Goal: Task Accomplishment & Management: Use online tool/utility

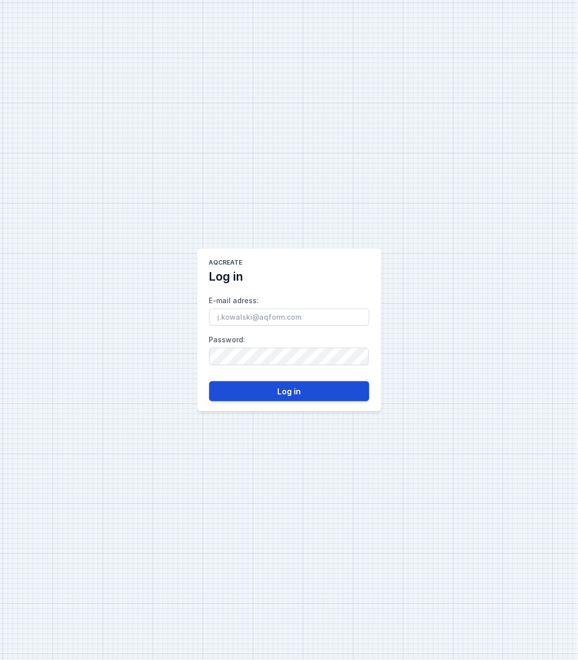
type input "[PERSON_NAME][EMAIL_ADDRESS][DOMAIN_NAME]"
click at [280, 389] on button "Log in" at bounding box center [289, 391] width 160 height 20
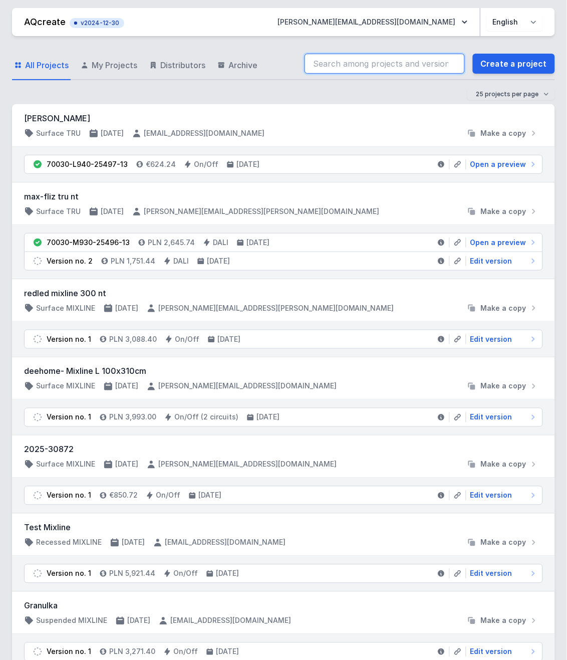
click at [402, 66] on input "search" at bounding box center [385, 64] width 160 height 20
paste input "70030-M930-25496-13"
click at [402, 62] on input "70030-M930-25496-13" at bounding box center [385, 64] width 160 height 20
paste input "70030-M930-25496-13"
type input "70030-M930-25496-170030-M930-25496-133"
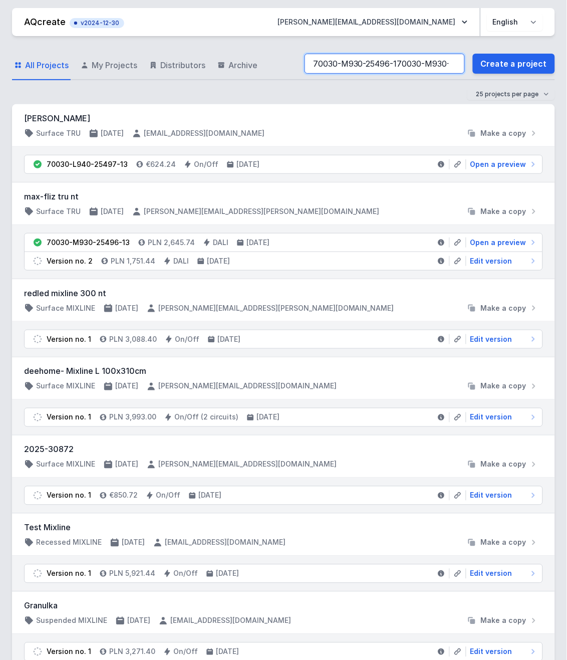
click at [395, 60] on input "70030-M930-25496-170030-M930-25496-133" at bounding box center [385, 64] width 160 height 20
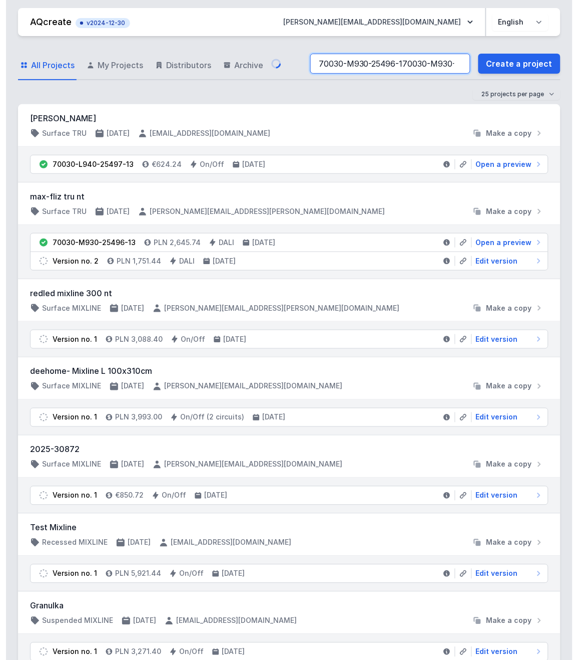
scroll to position [0, 41]
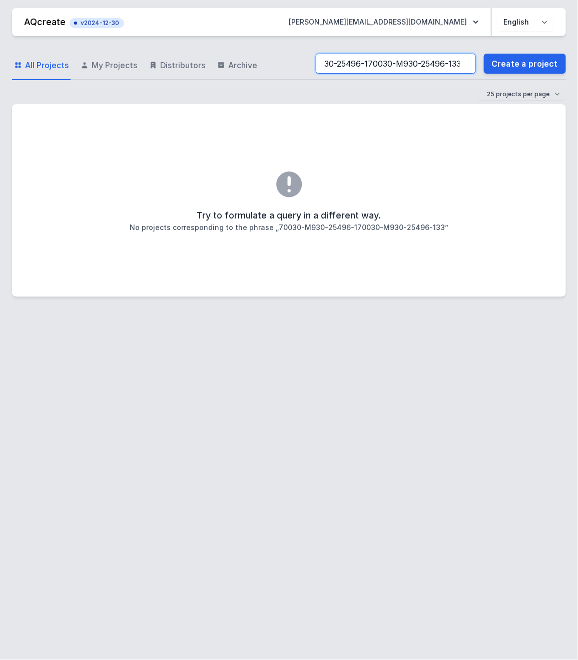
click at [468, 64] on input "70030-M930-25496-170030-M930-25496-133" at bounding box center [396, 64] width 160 height 20
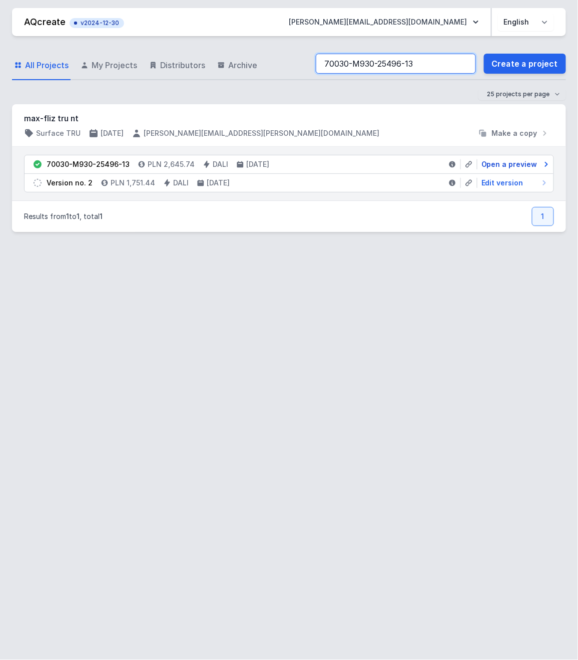
type input "70030-M930-25496-13"
drag, startPoint x: 534, startPoint y: 166, endPoint x: 572, endPoint y: 195, distance: 47.5
click at [535, 166] on link "Open a preview" at bounding box center [514, 164] width 72 height 10
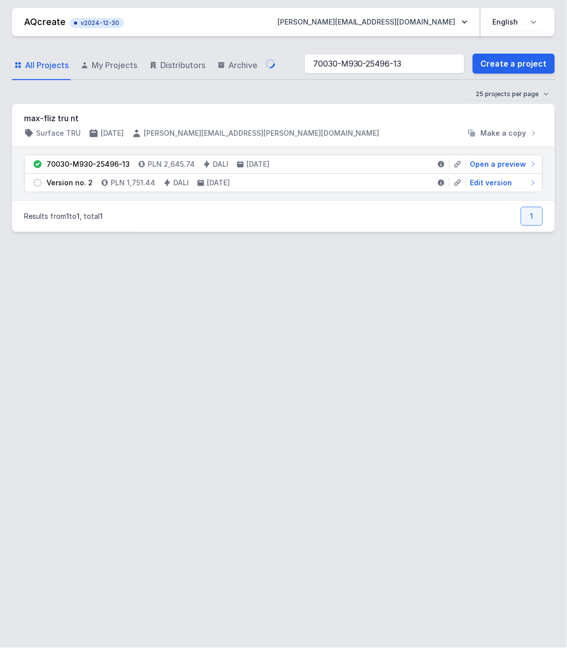
select select "M"
select select "3000"
select select "4"
select select "opal"
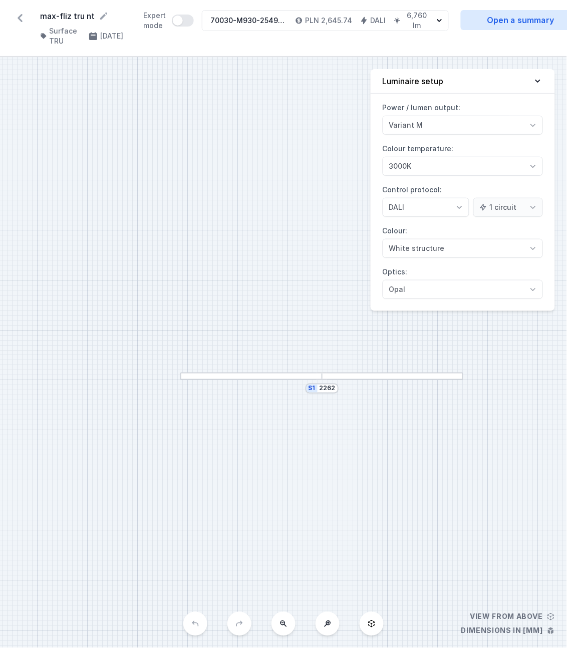
drag, startPoint x: 303, startPoint y: 397, endPoint x: 341, endPoint y: 420, distance: 44.8
click at [341, 420] on div "S1 2262" at bounding box center [283, 352] width 567 height 591
click at [217, 289] on div "S1 2262" at bounding box center [283, 352] width 567 height 591
click at [335, 134] on div "S1 2262" at bounding box center [283, 352] width 567 height 591
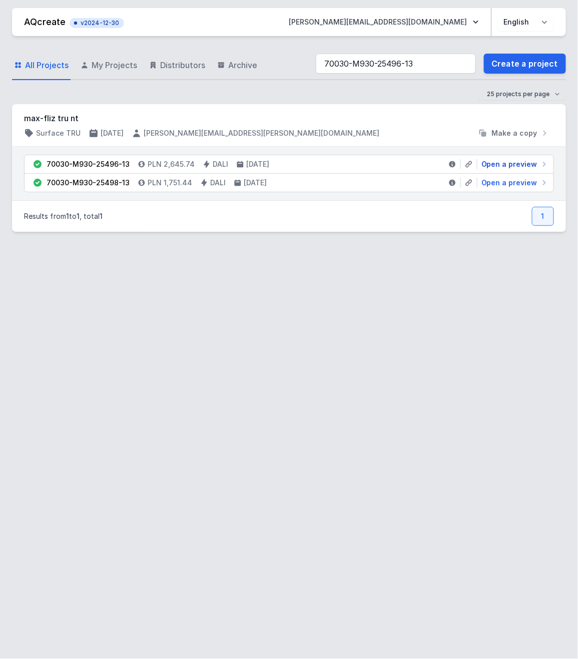
drag, startPoint x: 522, startPoint y: 159, endPoint x: 567, endPoint y: 160, distance: 45.1
click at [522, 159] on span "Open a preview" at bounding box center [510, 164] width 56 height 10
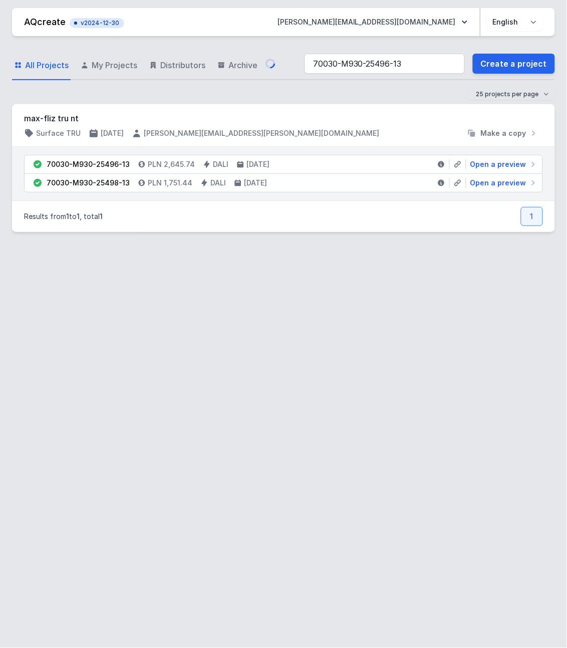
select select "M"
select select "3000"
select select "4"
select select "opal"
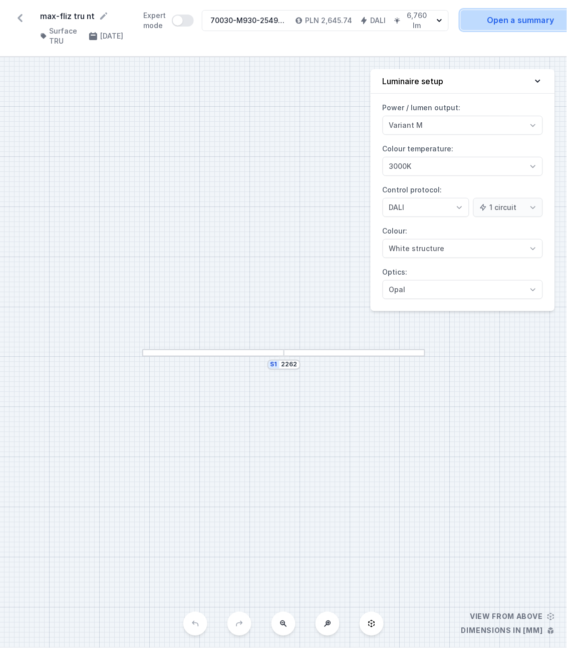
click at [531, 22] on link "Open a summary" at bounding box center [521, 20] width 120 height 20
